Goal: Information Seeking & Learning: Learn about a topic

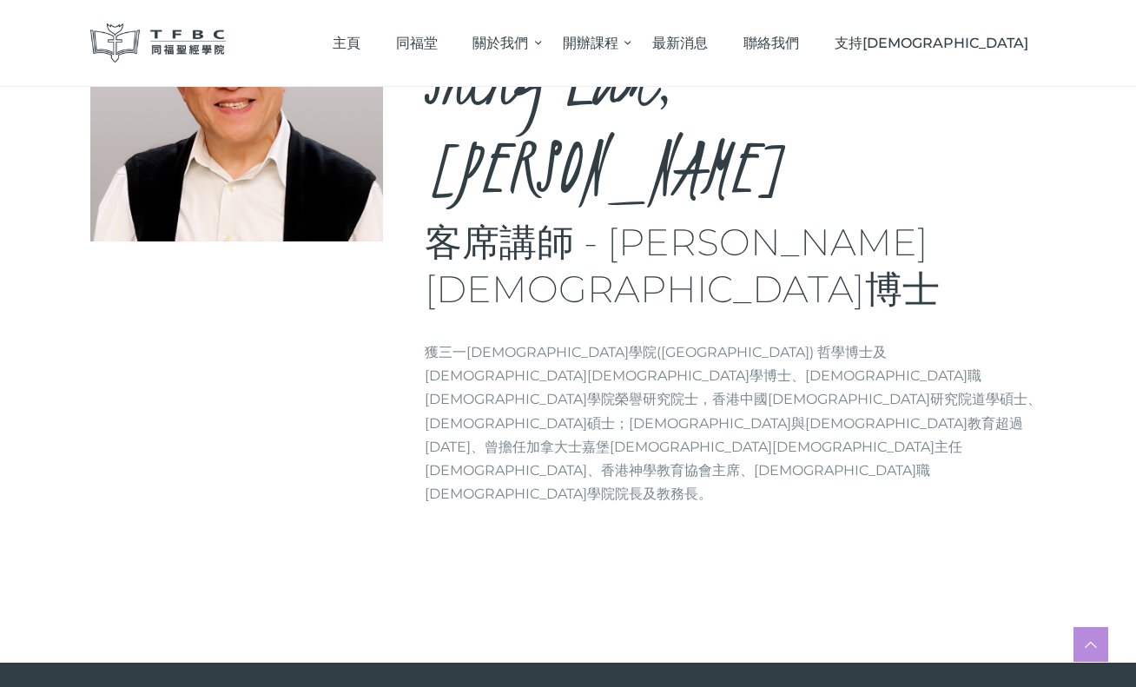
scroll to position [231, 0]
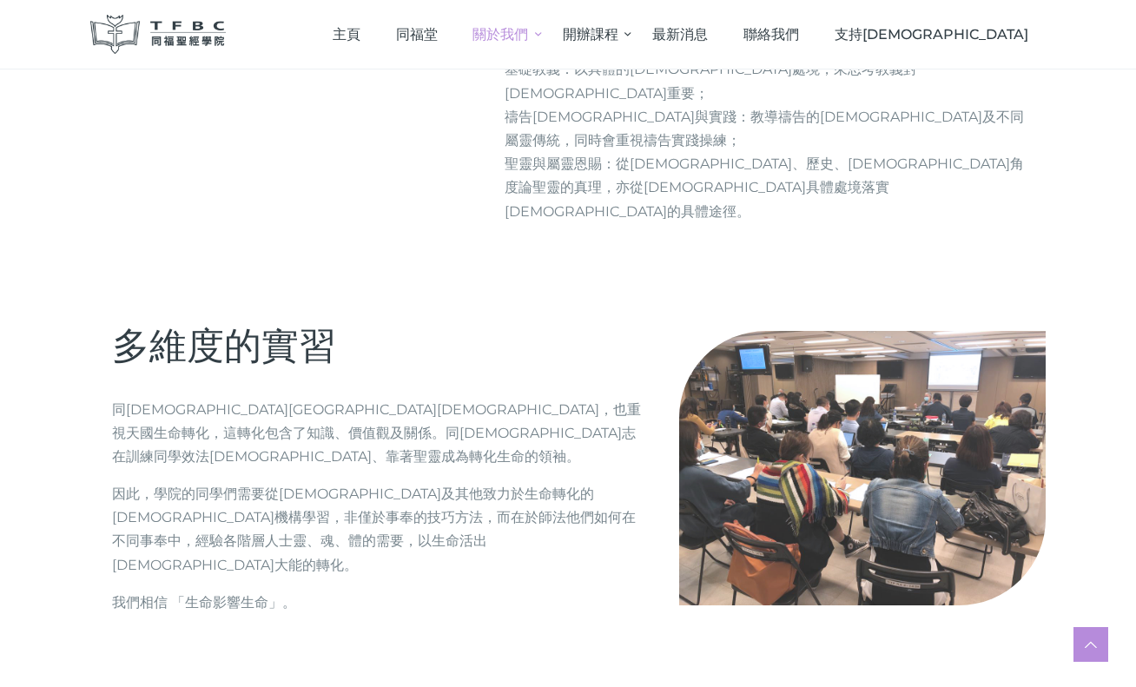
scroll to position [1934, 0]
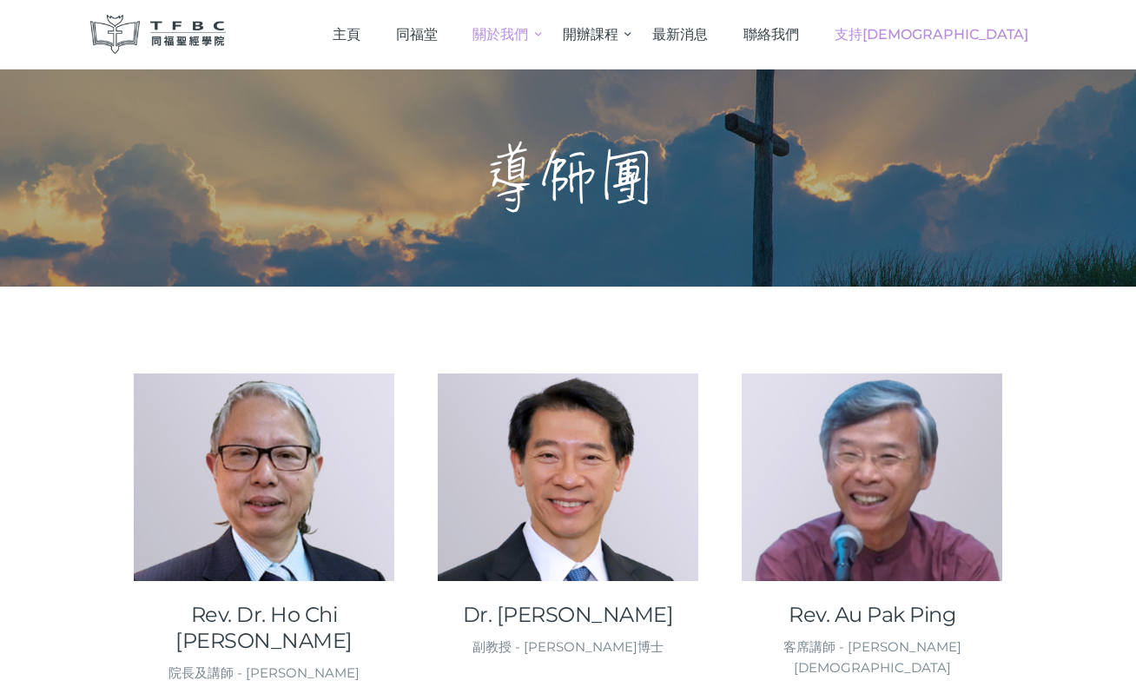
click at [972, 30] on span "支持[DEMOGRAPHIC_DATA]" at bounding box center [932, 34] width 194 height 17
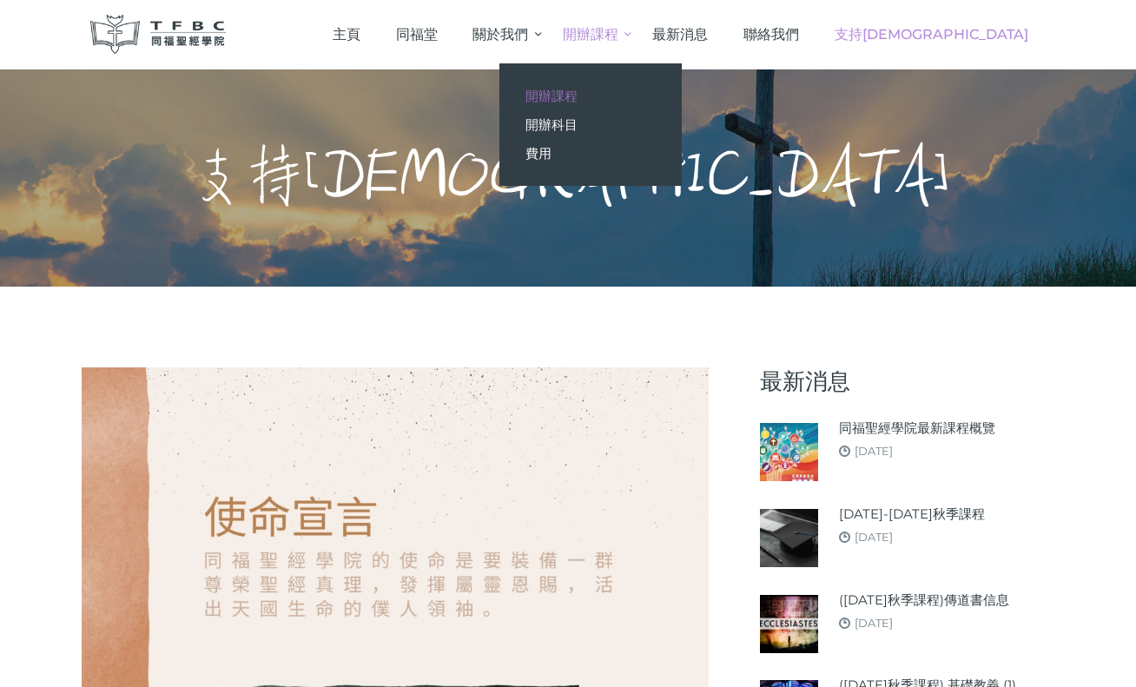
click at [656, 86] on link "開辦課程" at bounding box center [591, 96] width 182 height 29
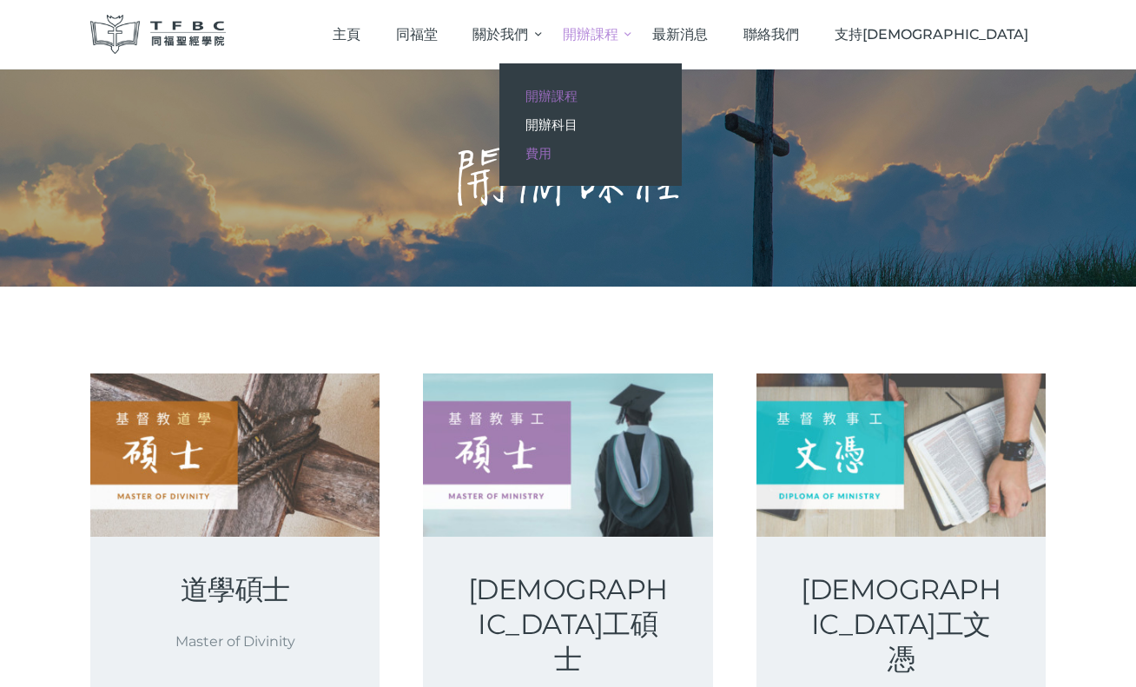
click at [552, 149] on span "費用" at bounding box center [539, 153] width 26 height 17
